Goal: Information Seeking & Learning: Learn about a topic

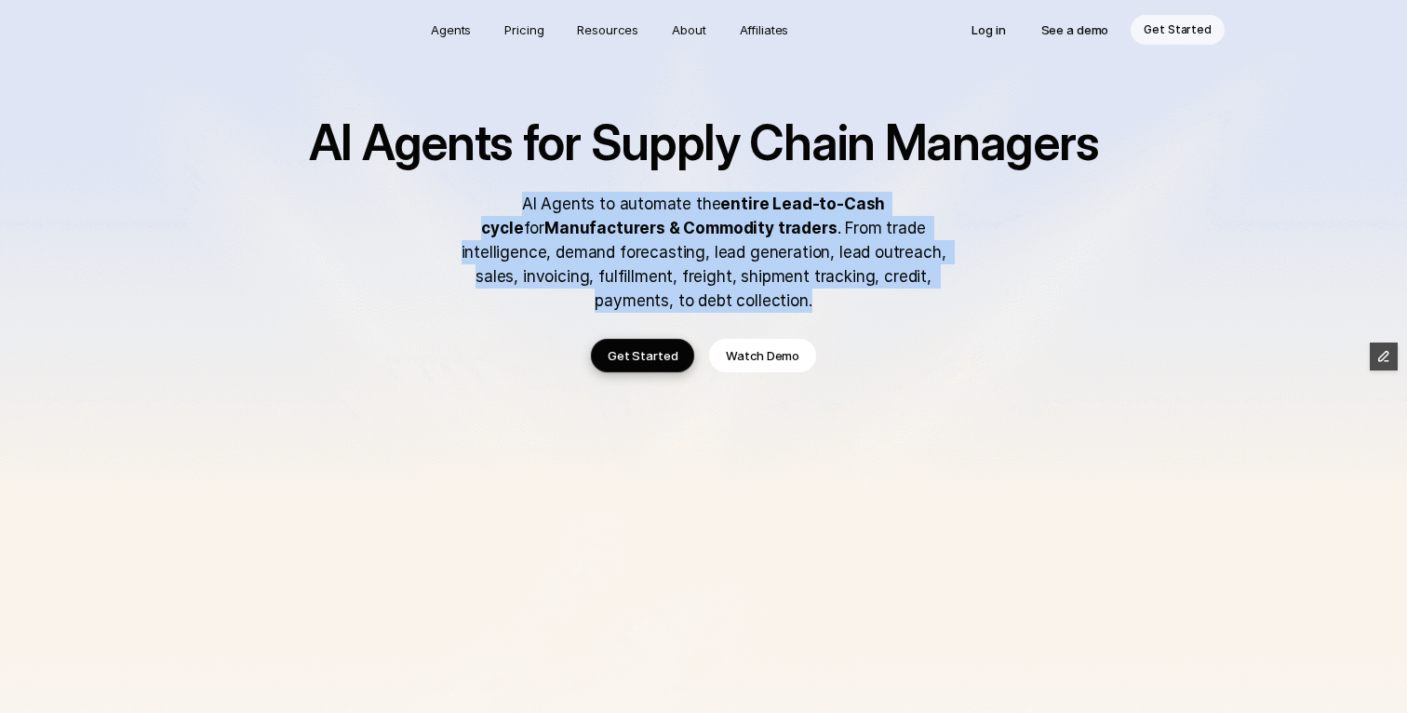
drag, startPoint x: 494, startPoint y: 199, endPoint x: 752, endPoint y: 291, distance: 273.7
click at [752, 291] on p "AI Agents to automate the entire Lead-to-Cash cycle for Manufacturers & Commodi…" at bounding box center [703, 252] width 521 height 121
copy p "AI Agents to automate the entire Lead-to-Cash cycle for Manufacturers & Commodi…"
click at [614, 36] on p "Resources" at bounding box center [607, 29] width 61 height 19
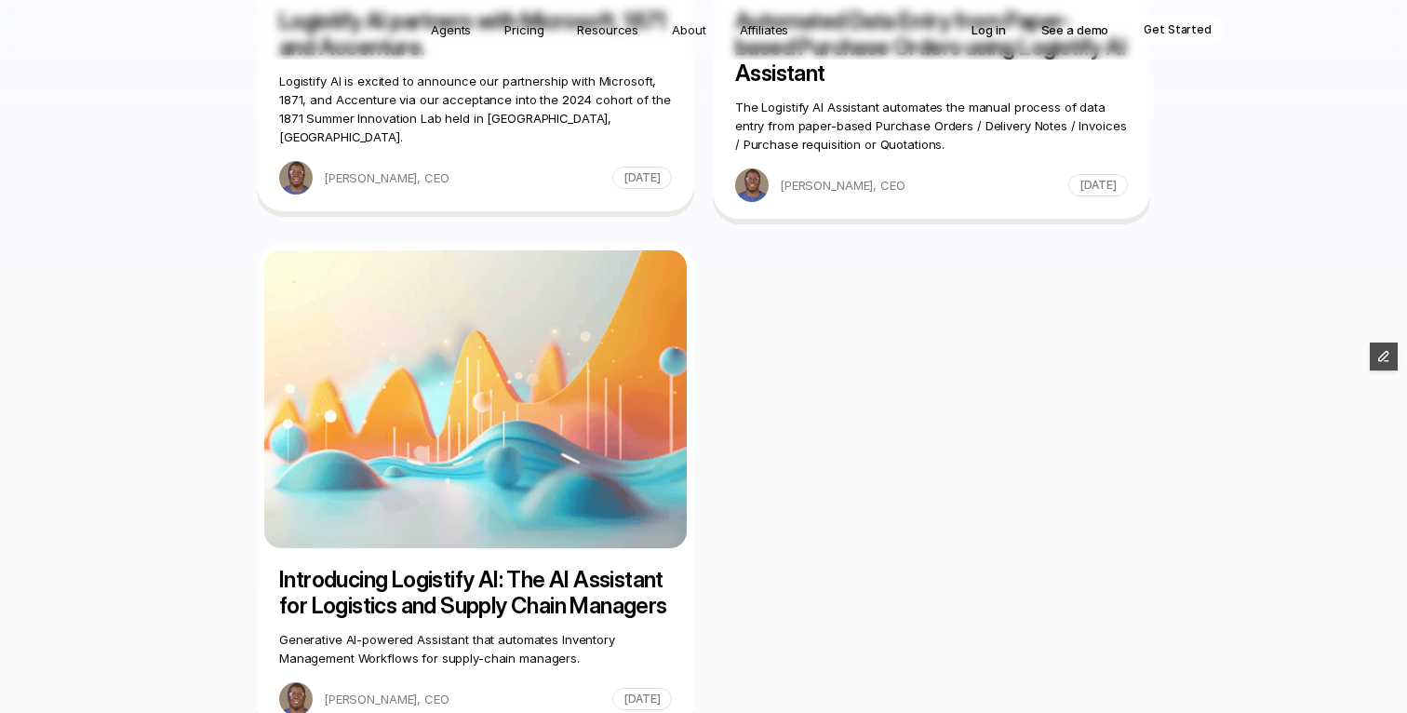
scroll to position [2425, 0]
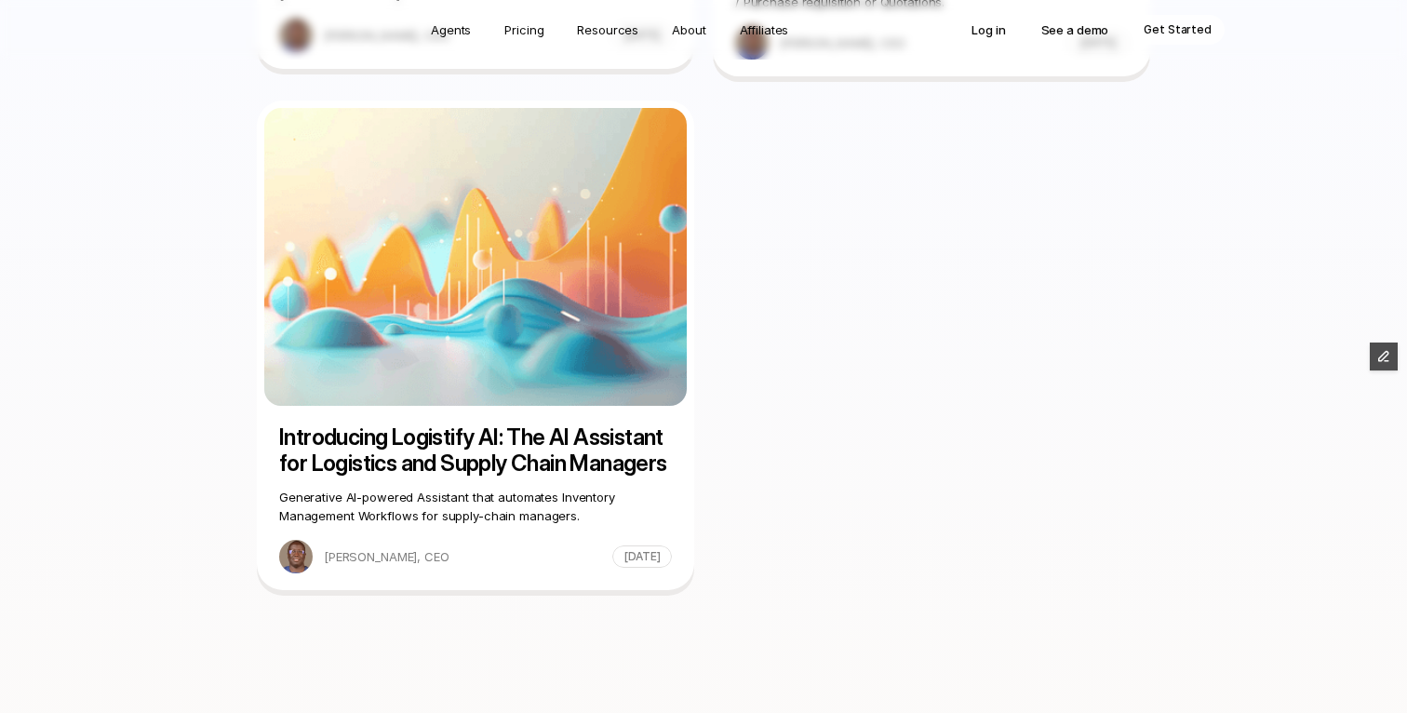
click at [412, 434] on h5 "Introducing Logistify AI: The AI Assistant for Logistics and Supply Chain Manag…" at bounding box center [475, 450] width 393 height 52
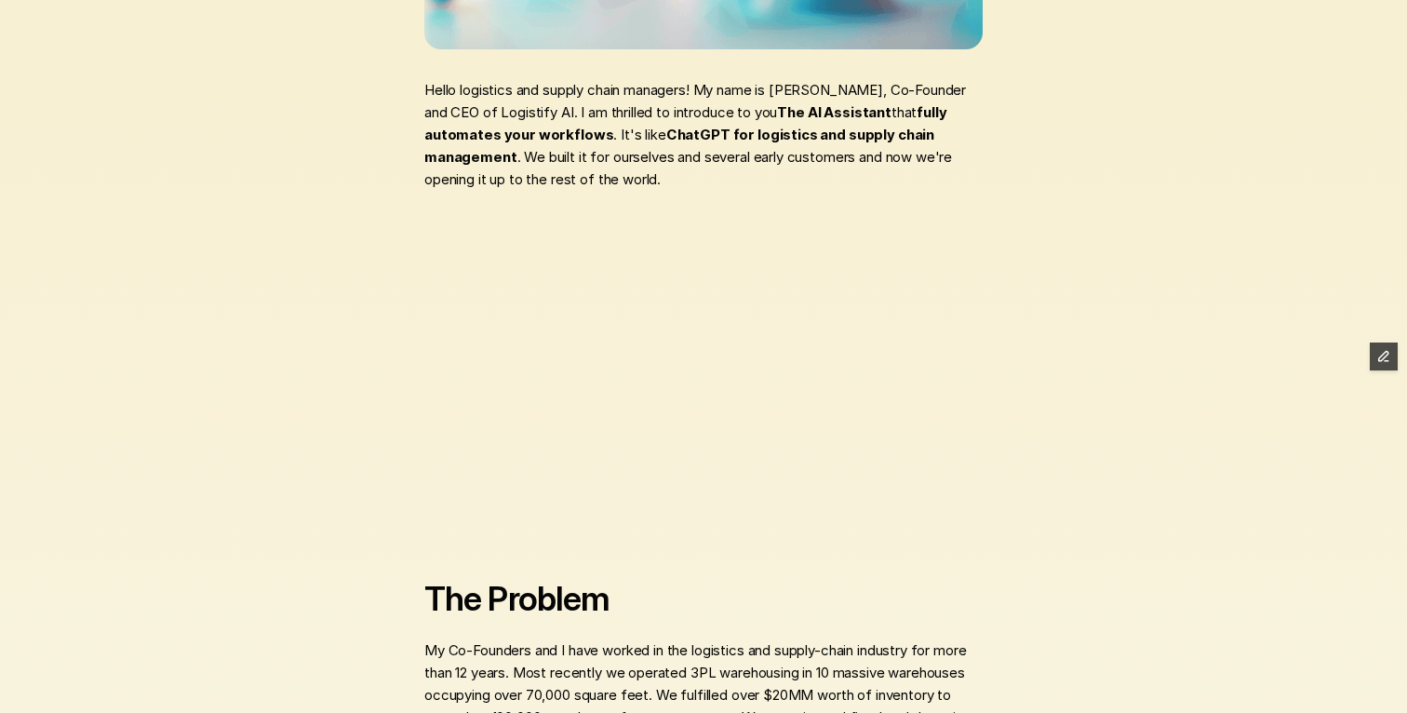
scroll to position [491, 0]
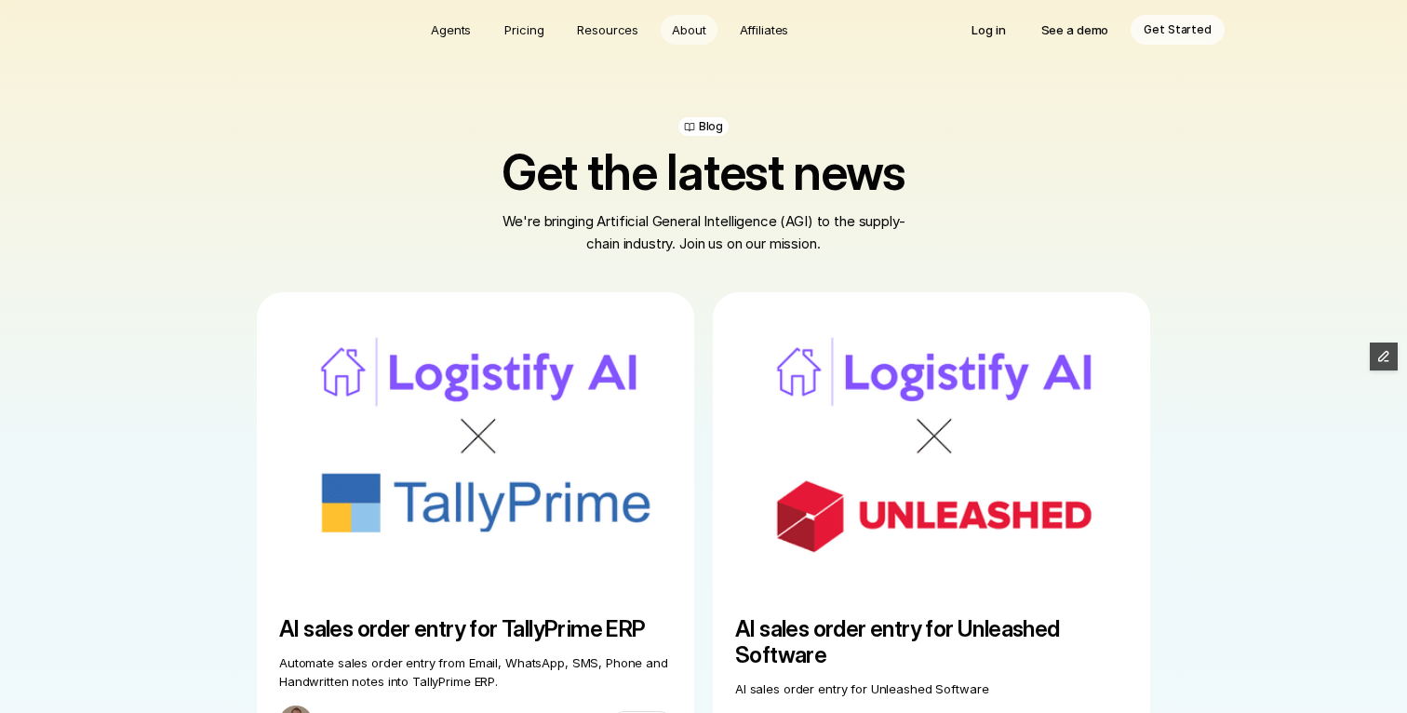
click at [690, 34] on p "About" at bounding box center [688, 29] width 33 height 19
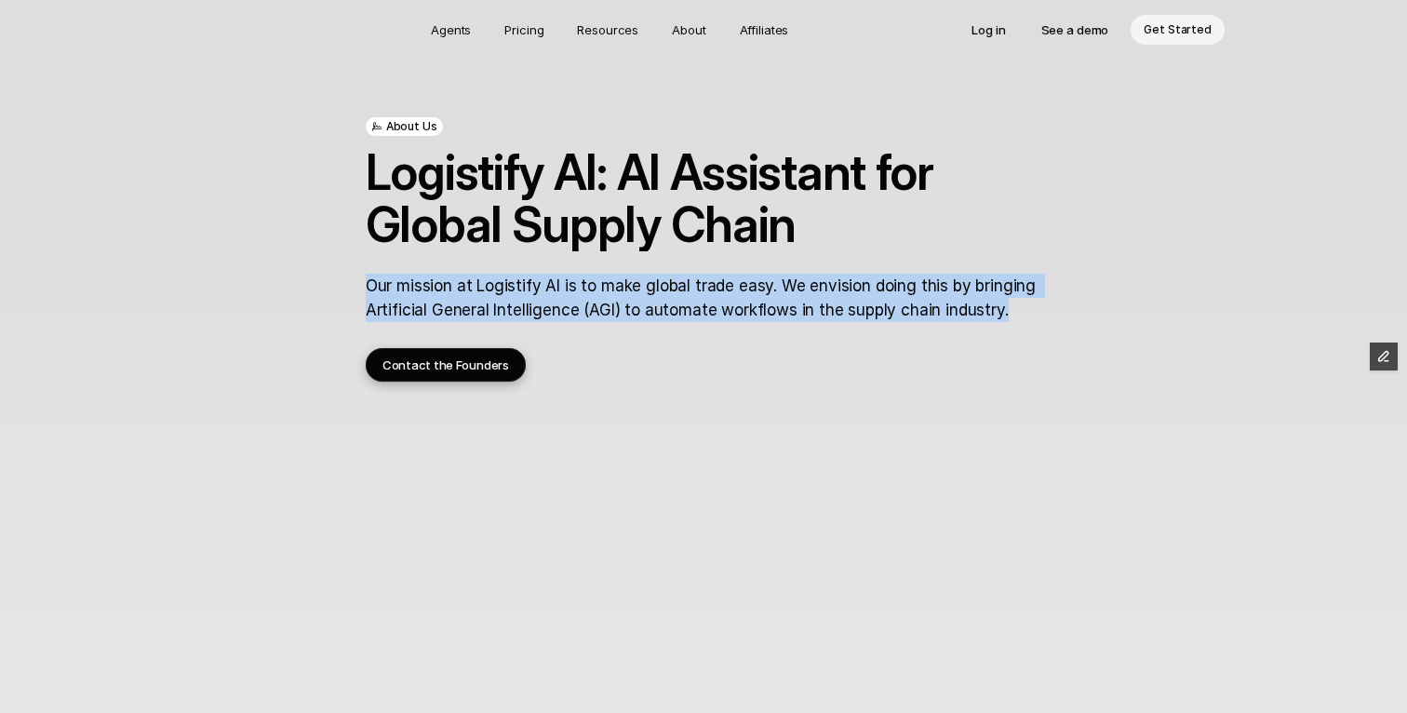
drag, startPoint x: 367, startPoint y: 279, endPoint x: 1009, endPoint y: 307, distance: 642.6
click at [1009, 307] on p "Our mission at Logistify AI is to make global trade easy. We envision doing thi…" at bounding box center [703, 298] width 675 height 48
copy p "Our mission at Logistify AI is to make global trade easy. We envision doing thi…"
click at [696, 33] on p "About" at bounding box center [688, 29] width 33 height 19
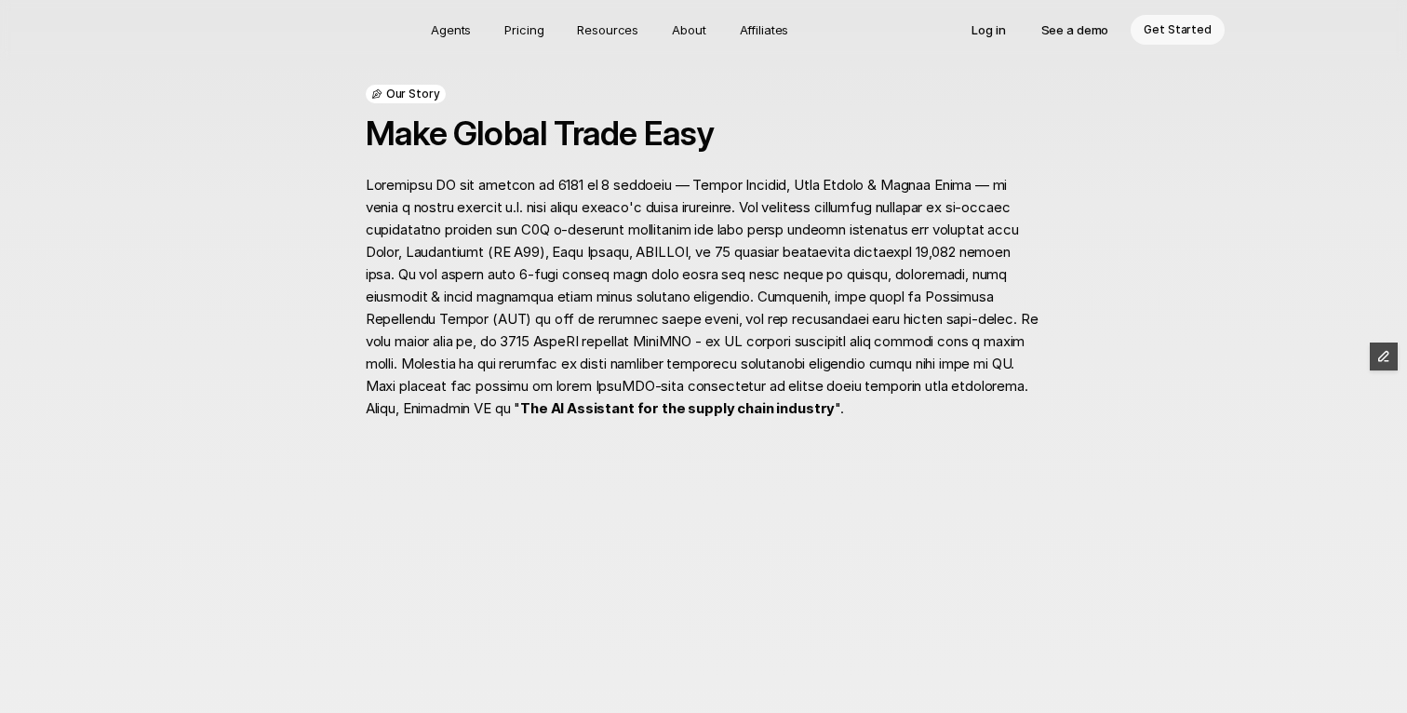
scroll to position [611, 0]
